Goal: Task Accomplishment & Management: Manage account settings

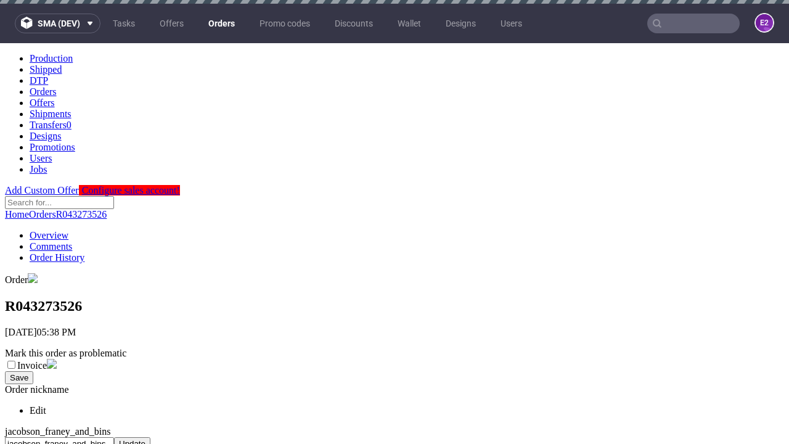
scroll to position [504, 0]
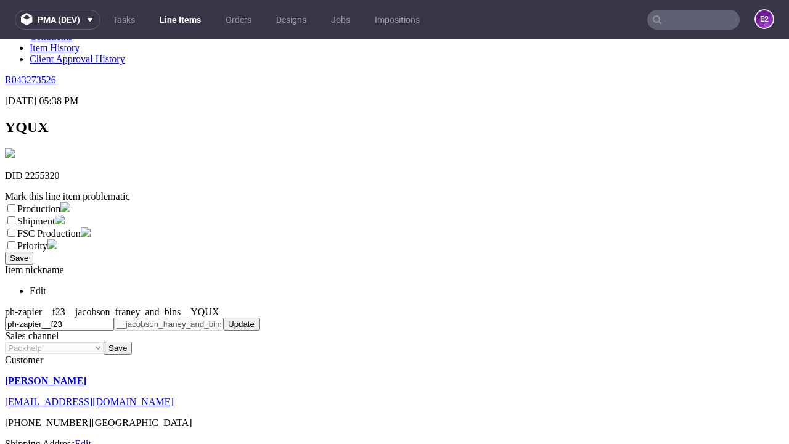
scroll to position [217, 0]
select select "dtp_ca_needed"
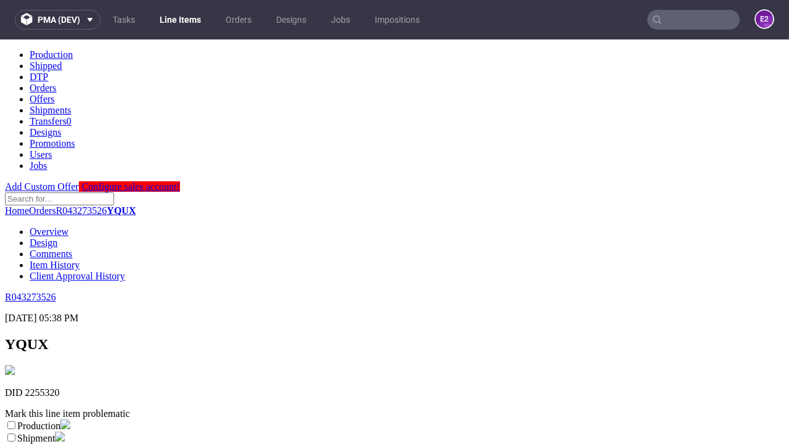
scroll to position [0, 0]
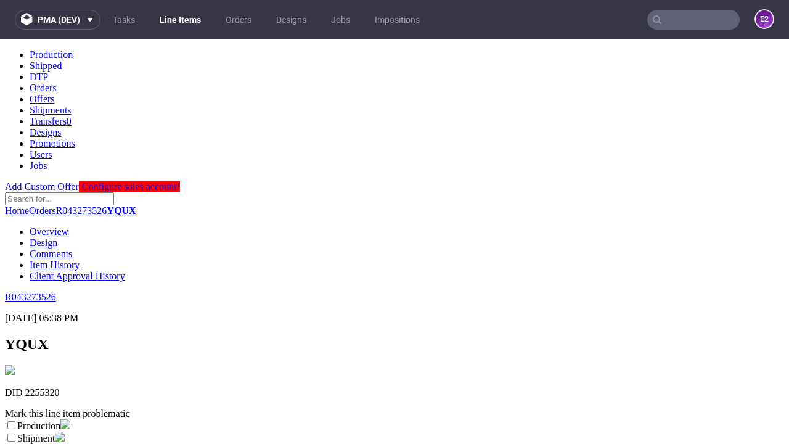
checkbox input "true"
